Goal: Information Seeking & Learning: Check status

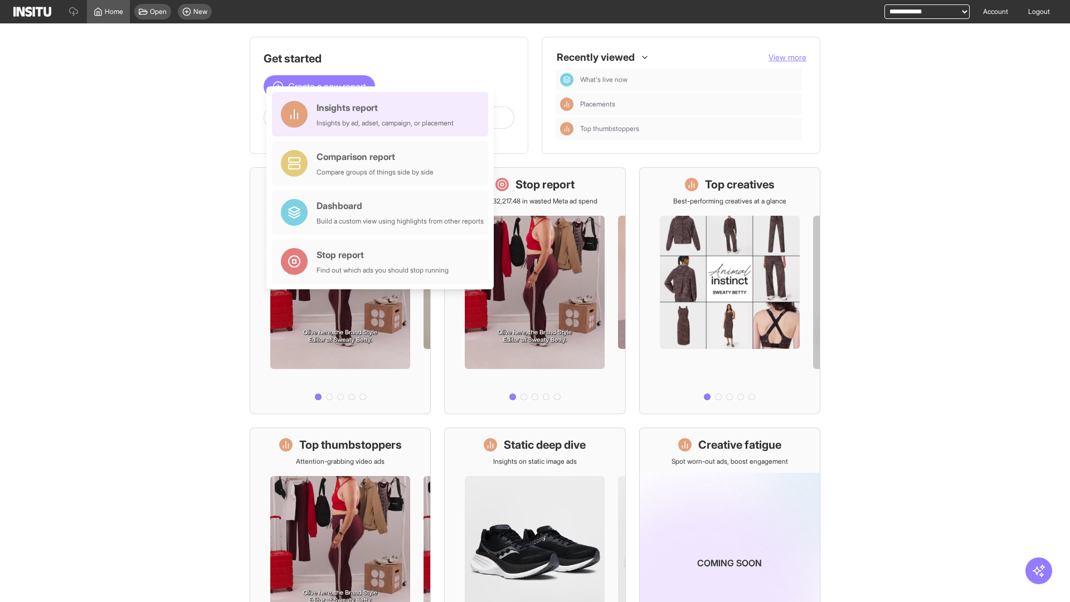
click at [383, 114] on div "Insights report Insights by ad, adset, campaign, or placement" at bounding box center [385, 114] width 137 height 27
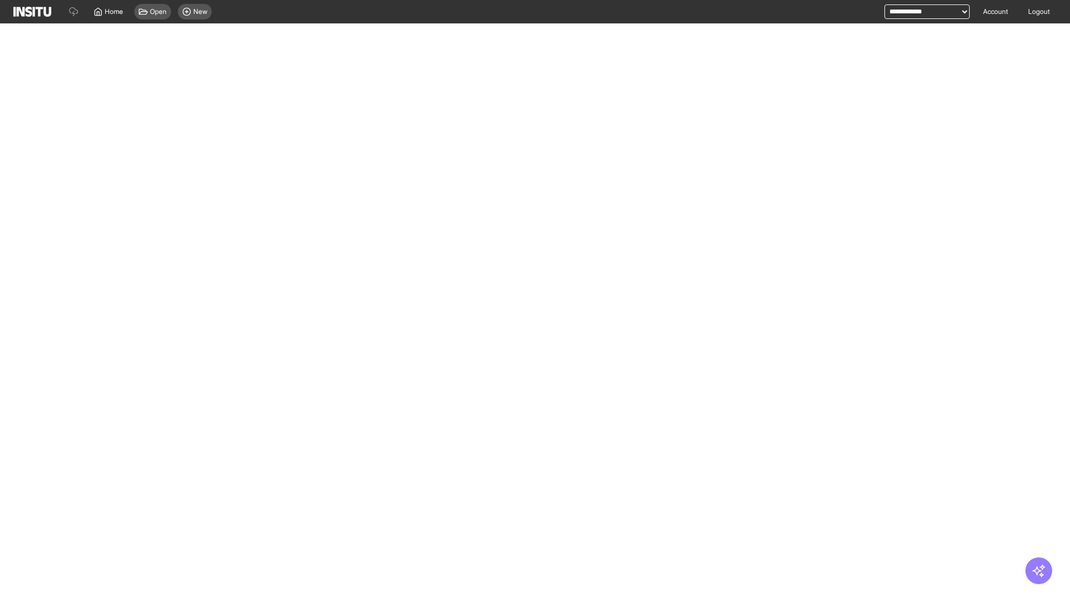
select select "**"
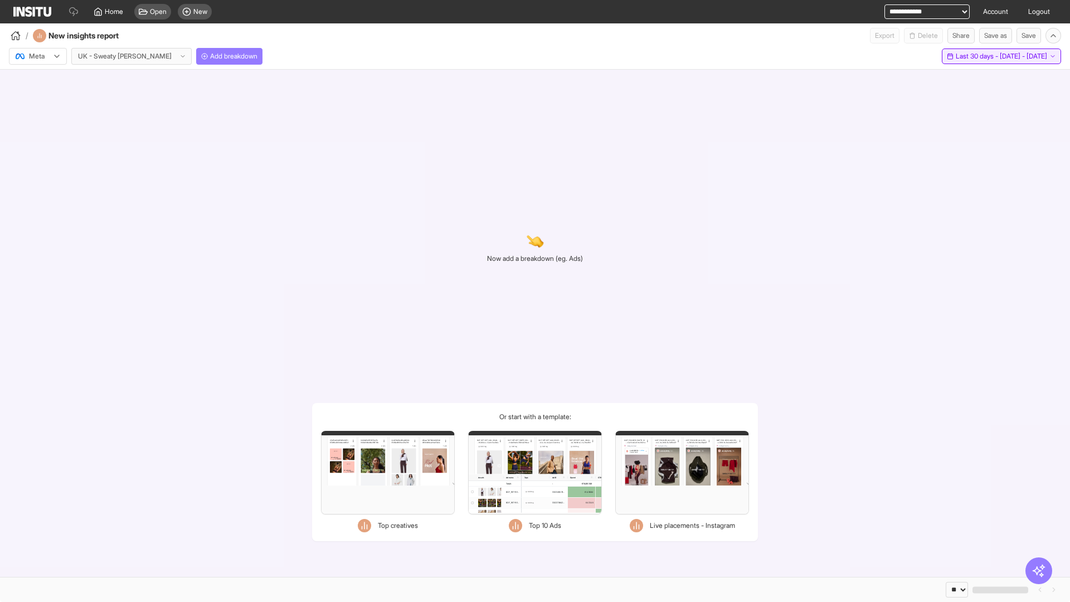
click at [978, 56] on span "Last 30 days - [DATE] - [DATE]" at bounding box center [1001, 56] width 91 height 9
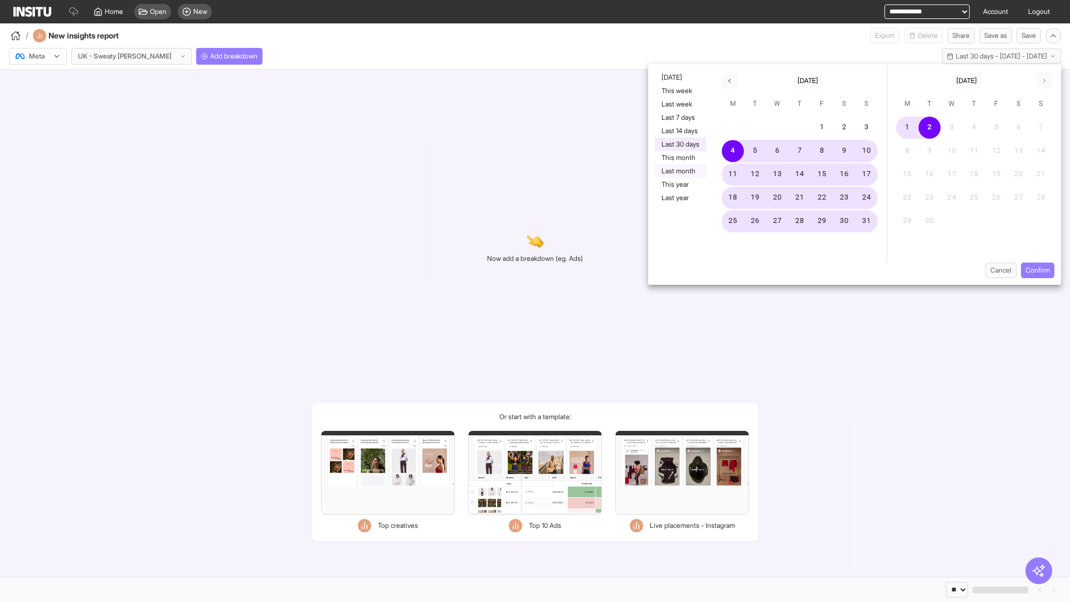
click at [679, 171] on button "Last month" at bounding box center [680, 170] width 51 height 13
